Goal: Task Accomplishment & Management: Complete application form

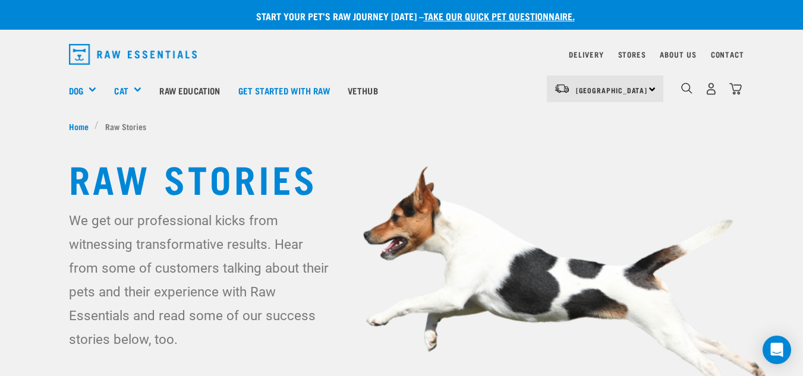
click at [466, 18] on link "take our quick pet questionnaire." at bounding box center [499, 15] width 151 height 5
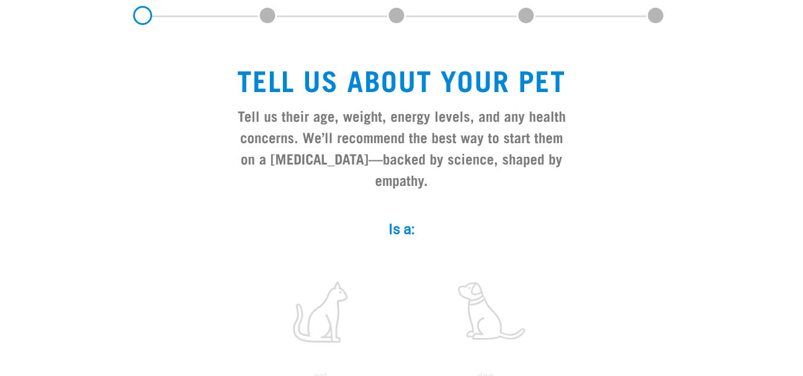
scroll to position [297, 0]
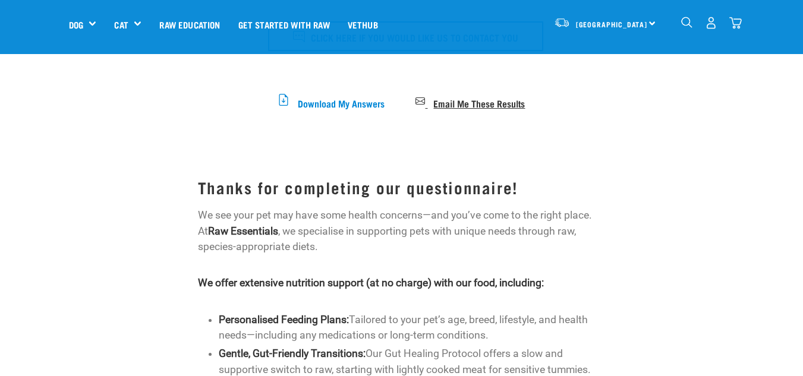
scroll to position [178, 0]
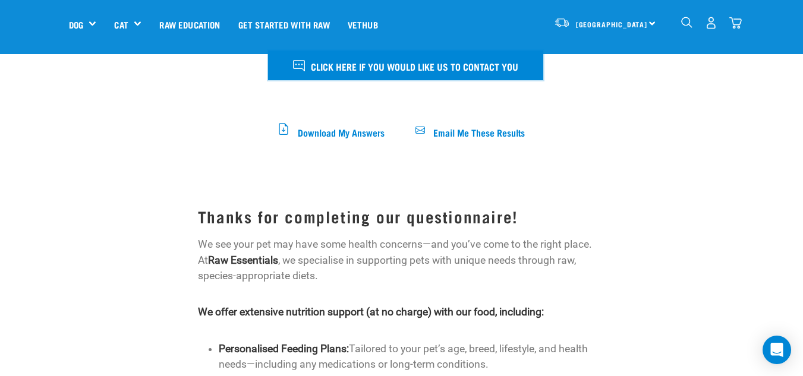
drag, startPoint x: 523, startPoint y: 67, endPoint x: 307, endPoint y: 67, distance: 216.5
click at [307, 67] on button "Click here if you would like us to contact you" at bounding box center [405, 66] width 275 height 30
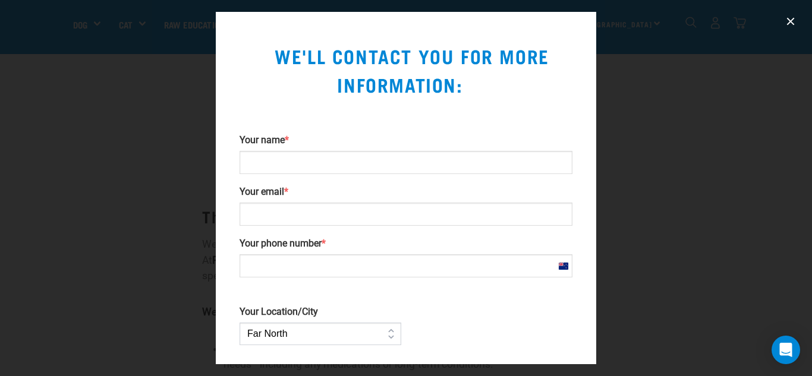
click at [704, 124] on div at bounding box center [406, 188] width 812 height 376
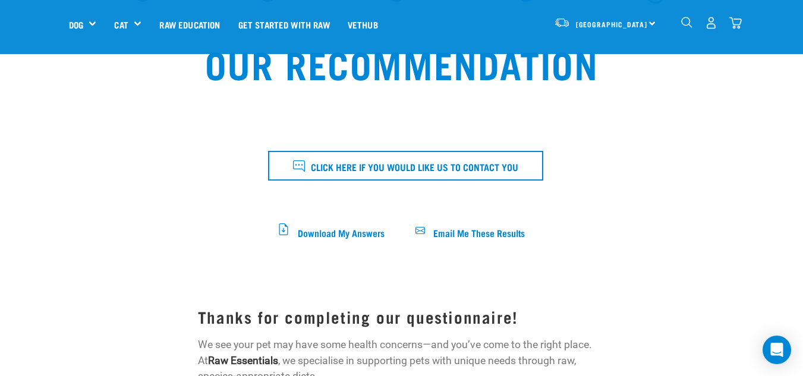
scroll to position [119, 0]
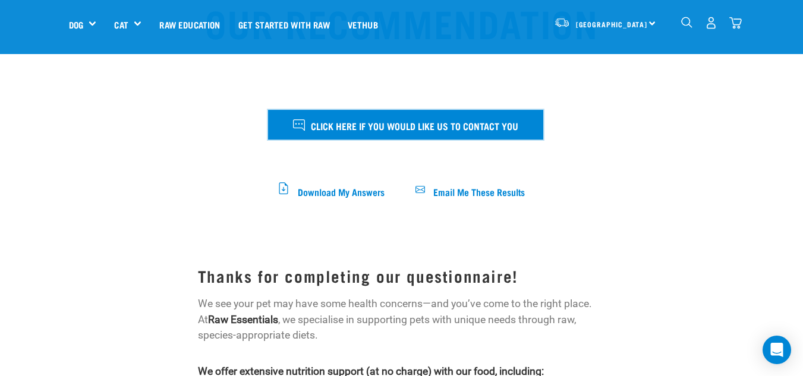
click at [416, 128] on span "Click here if you would like us to contact you" at bounding box center [415, 125] width 208 height 15
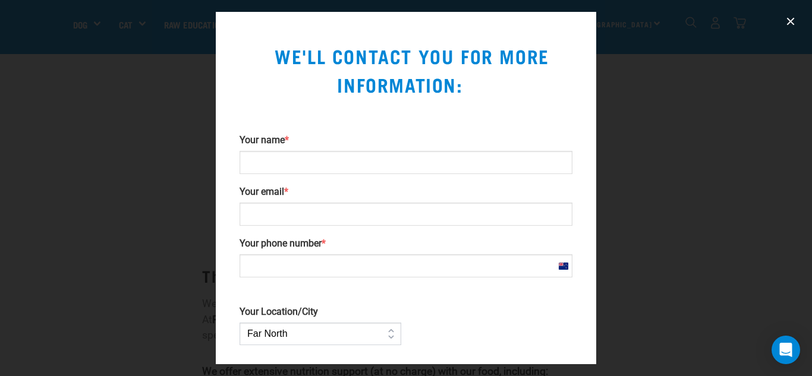
click at [639, 58] on div at bounding box center [406, 188] width 812 height 376
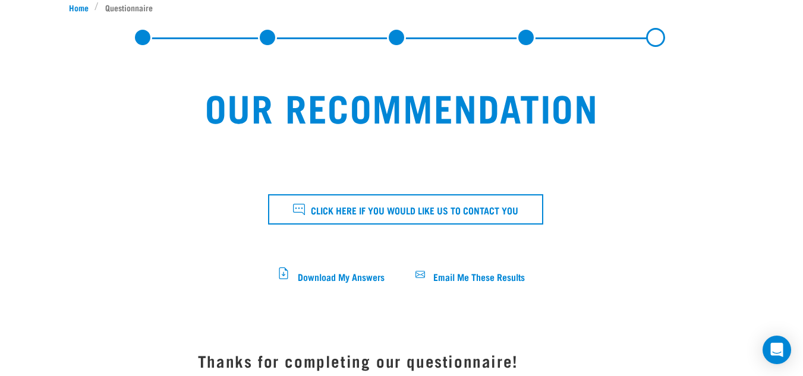
scroll to position [0, 0]
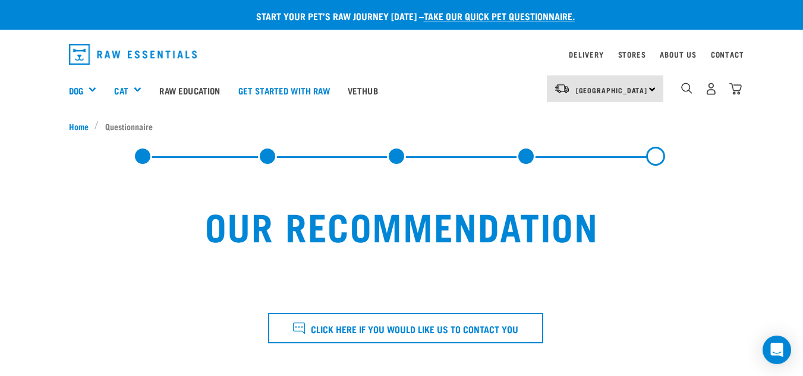
click at [516, 54] on div "dropdown navigation" at bounding box center [312, 54] width 486 height 30
click at [463, 18] on link "take our quick pet questionnaire." at bounding box center [499, 15] width 151 height 5
click at [467, 17] on link "take our quick pet questionnaire." at bounding box center [499, 15] width 151 height 5
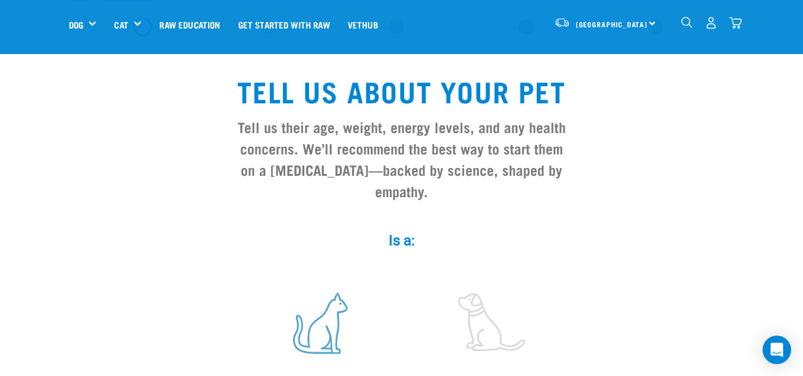
scroll to position [178, 0]
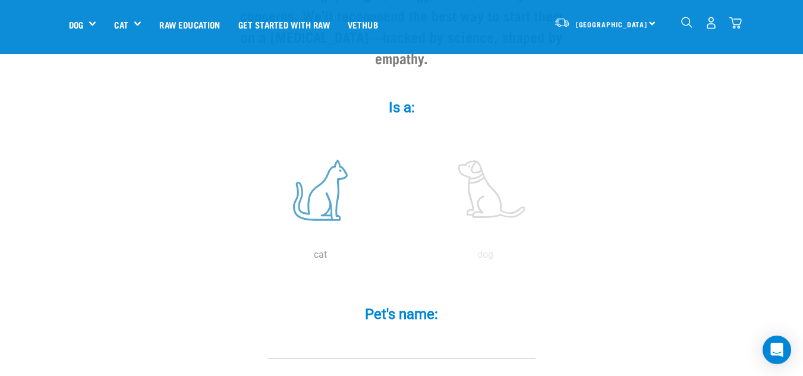
click at [412, 125] on div "dog" at bounding box center [486, 175] width 161 height 101
click at [338, 179] on label at bounding box center [320, 190] width 161 height 101
click at [238, 258] on input "radio" at bounding box center [238, 258] width 0 height 0
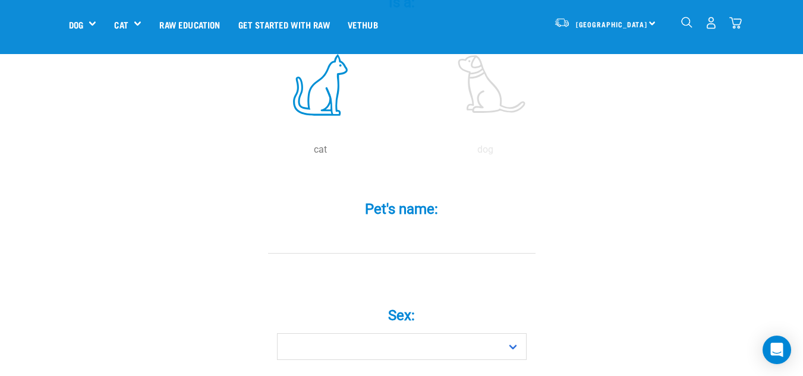
scroll to position [297, 0]
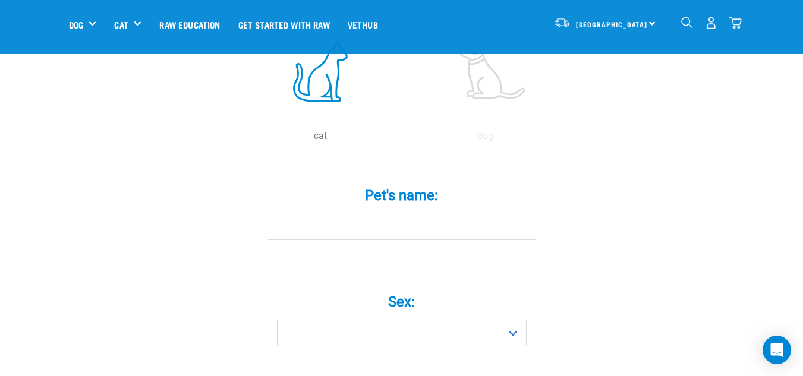
click at [438, 213] on input "Pet's name: *" at bounding box center [402, 226] width 268 height 27
type input "Choya"
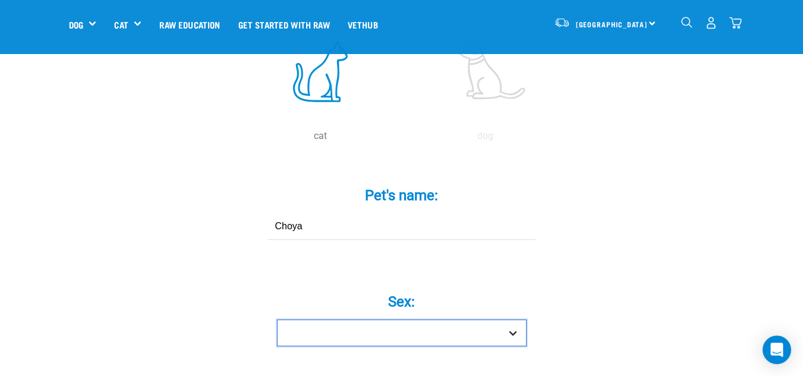
click at [315, 320] on select "Boy Girl" at bounding box center [402, 333] width 250 height 27
select select "girl"
click at [277, 320] on select "Boy Girl" at bounding box center [402, 333] width 250 height 27
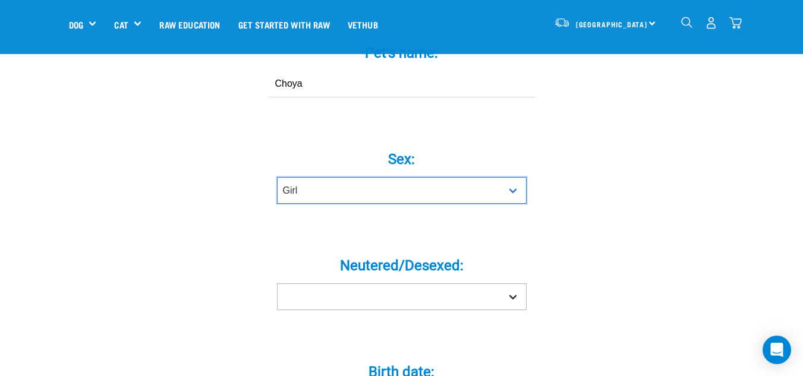
scroll to position [476, 0]
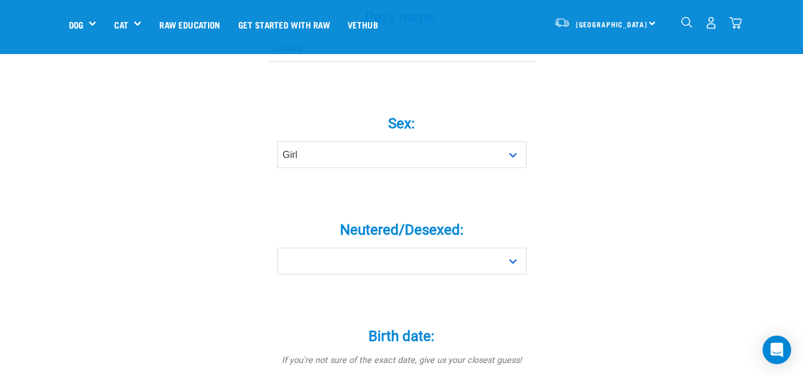
drag, startPoint x: 387, startPoint y: 218, endPoint x: 385, endPoint y: 225, distance: 7.2
click at [386, 221] on div "Neutered/Desexed: * Yes No" at bounding box center [402, 240] width 357 height 70
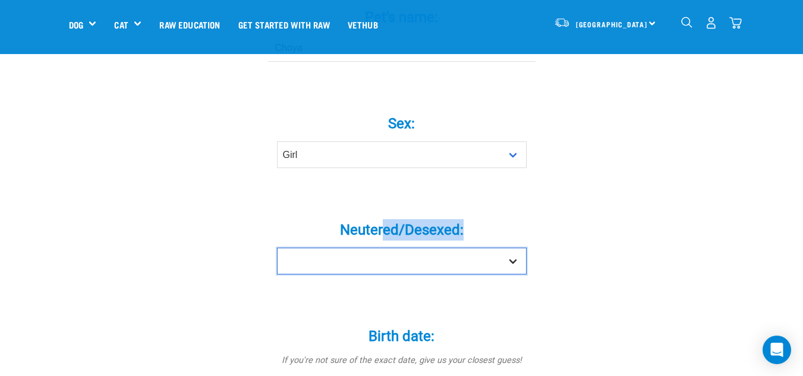
click at [383, 248] on select "Yes No" at bounding box center [402, 261] width 250 height 27
select select "yes"
click at [277, 248] on select "Yes No" at bounding box center [402, 261] width 250 height 27
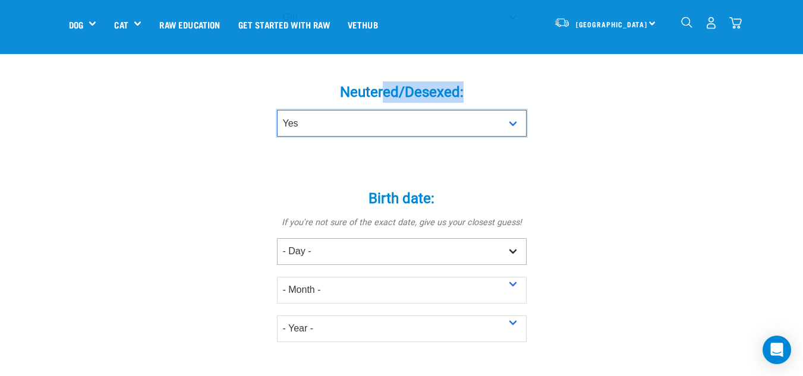
scroll to position [654, 0]
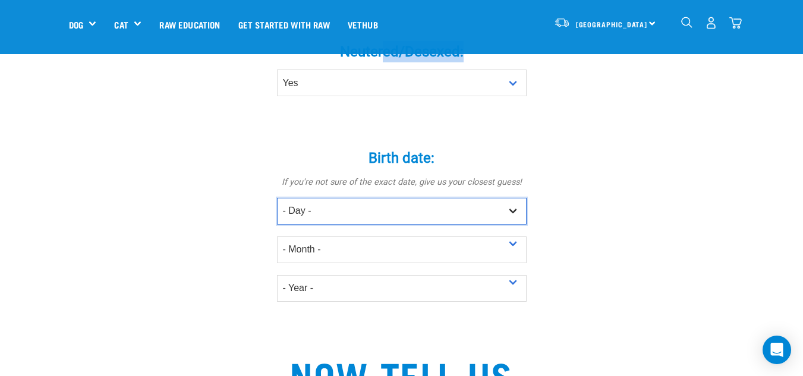
click at [395, 198] on select "- Day - 1 2 3 4 5 6 7 8 9 10 11 12 13 14 15 16 17 18 19 20 21 22 23 24 25 26 27" at bounding box center [402, 211] width 250 height 27
select select "9"
click at [277, 198] on select "- Day - 1 2 3 4 5 6 7 8 9 10 11 12 13 14 15 16 17 18 19 20 21 22 23 24 25 26 27" at bounding box center [402, 211] width 250 height 27
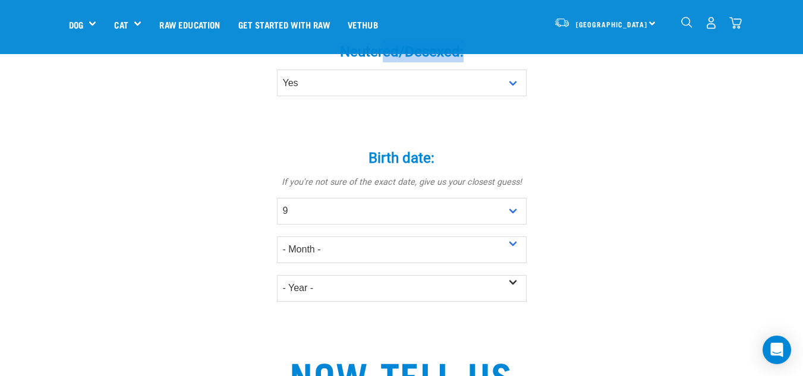
click at [391, 263] on div "- Year - 2025 2024 2023 2022 2021 2020 2019 2018 2017" at bounding box center [402, 282] width 250 height 39
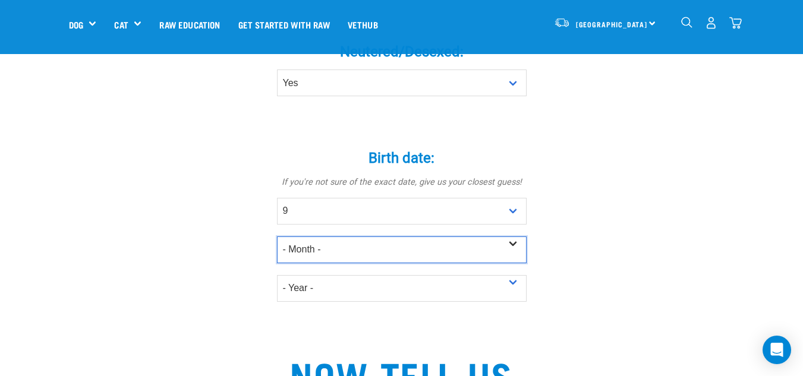
drag, startPoint x: 399, startPoint y: 235, endPoint x: 403, endPoint y: 218, distance: 17.7
click at [399, 237] on select "- Month - January February March April May June July August September October N…" at bounding box center [402, 250] width 250 height 27
select select "March"
click at [277, 237] on select "- Month - January February March April May June July August September October N…" at bounding box center [402, 250] width 250 height 27
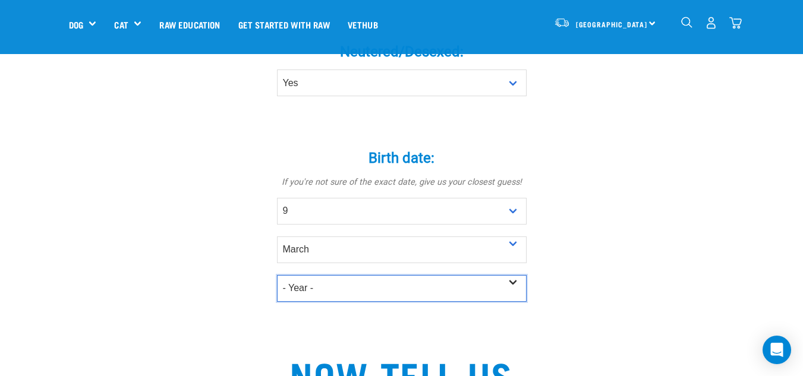
click at [410, 277] on select "- Year - 2025 2024 2023 2022 2021 2020 2019 2018 2017 2016 2015 2014 2013 2012" at bounding box center [402, 288] width 250 height 27
select select "2022"
click at [277, 275] on select "- Year - 2025 2024 2023 2022 2021 2020 2019 2018 2017 2016 2015 2014 2013 2012" at bounding box center [402, 288] width 250 height 27
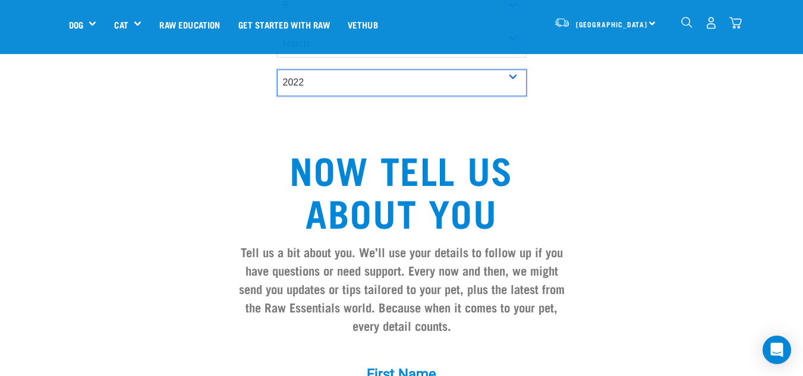
scroll to position [951, 0]
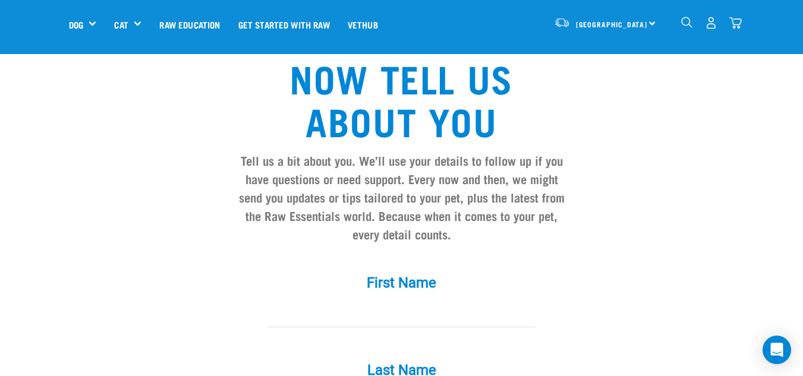
click at [423, 301] on input "First Name *" at bounding box center [402, 314] width 268 height 27
type input "Shannon"
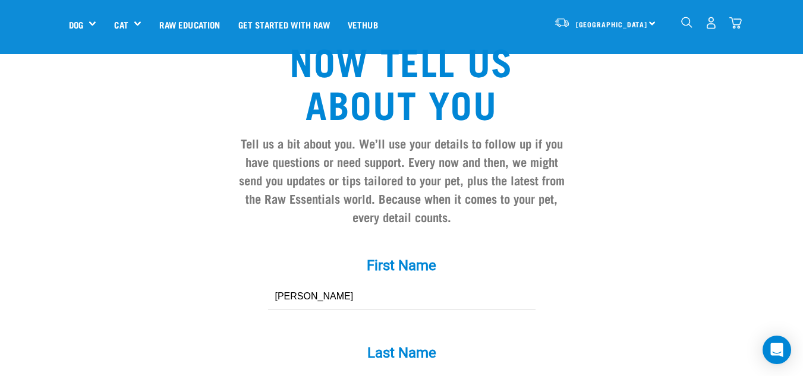
type input "Hibbard"
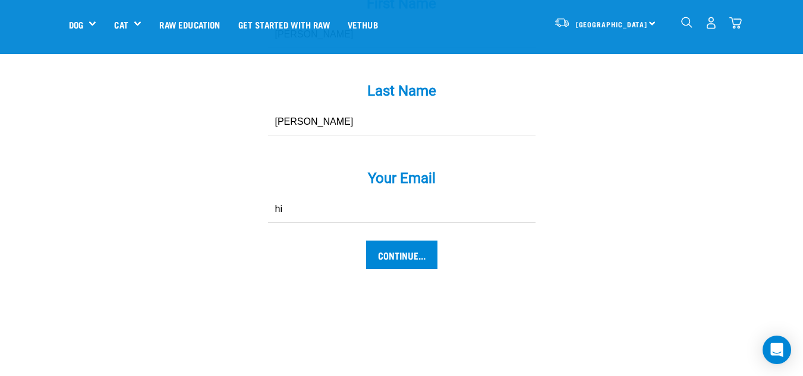
type input "h"
type input "shannon@rawessentials.co.nz"
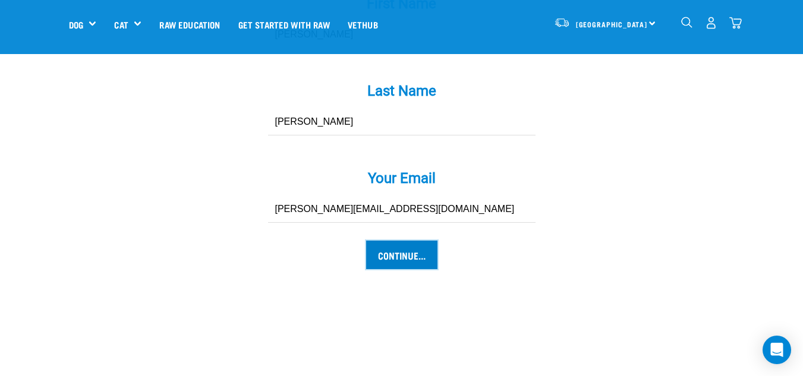
click at [406, 243] on input "Continue..." at bounding box center [401, 255] width 71 height 29
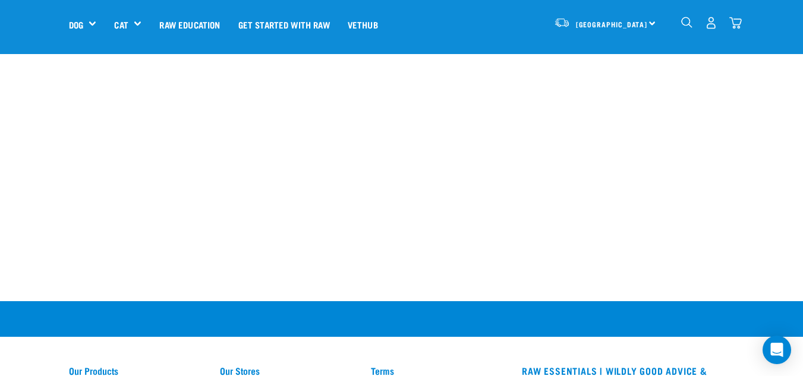
scroll to position [1470, 0]
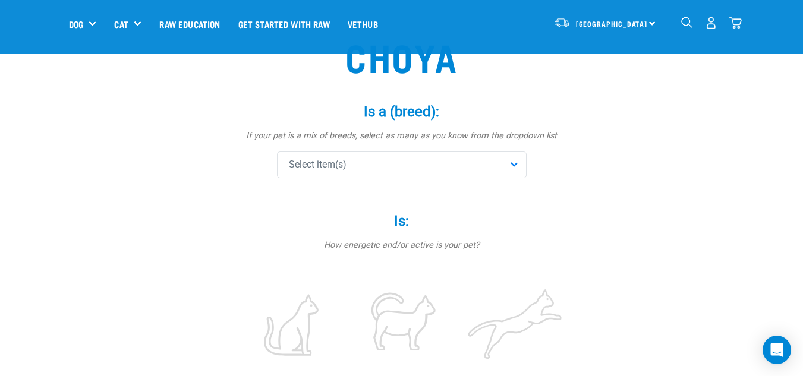
scroll to position [119, 0]
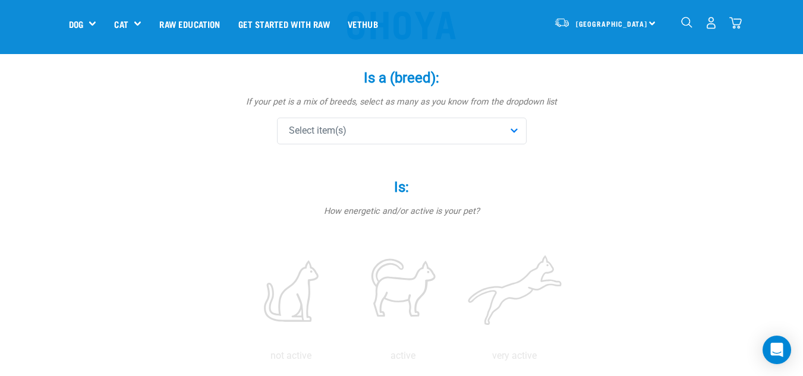
click at [376, 136] on div "Select item(s)" at bounding box center [402, 131] width 250 height 27
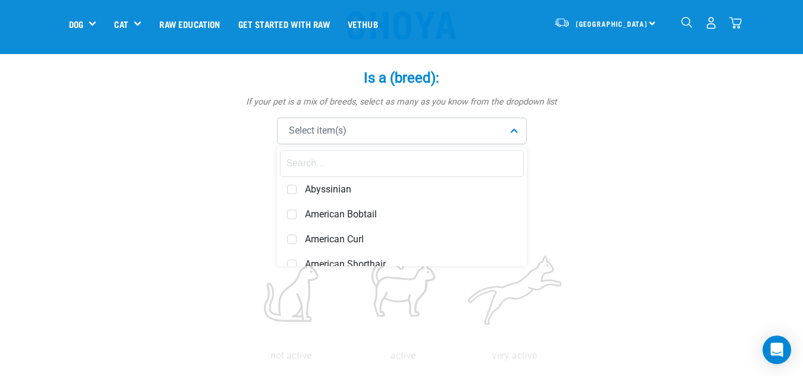
click at [354, 170] on input "text" at bounding box center [402, 163] width 244 height 27
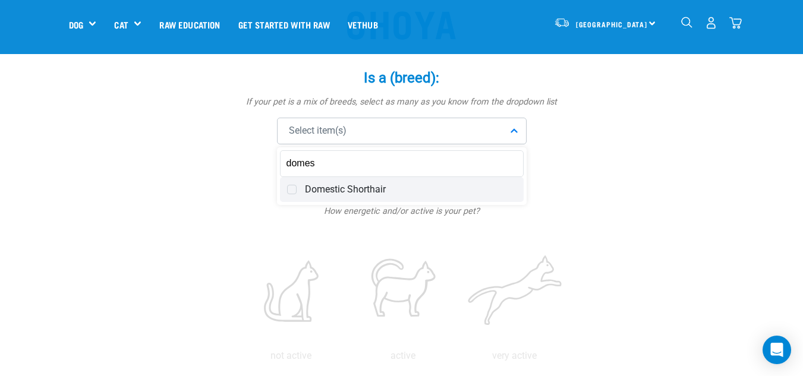
type input "domes"
click at [338, 194] on span "Domestic Shorthair" at bounding box center [411, 190] width 212 height 12
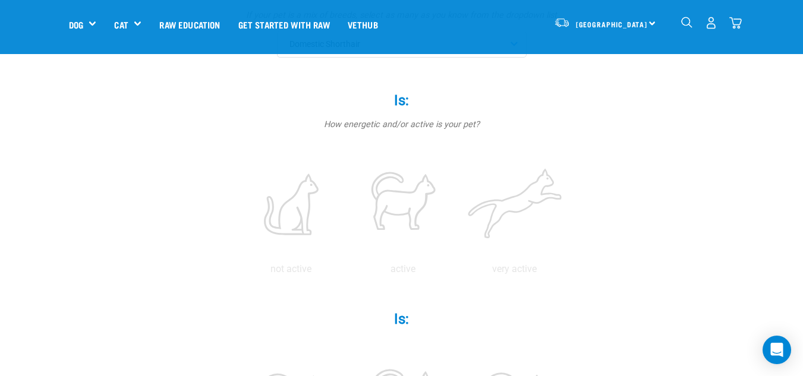
scroll to position [238, 0]
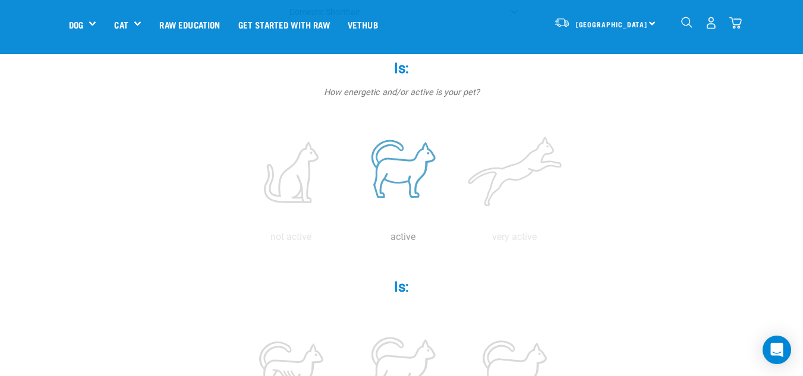
click at [424, 170] on label at bounding box center [403, 172] width 107 height 101
click at [347, 240] on input "radio" at bounding box center [347, 240] width 0 height 0
